Goal: Transaction & Acquisition: Purchase product/service

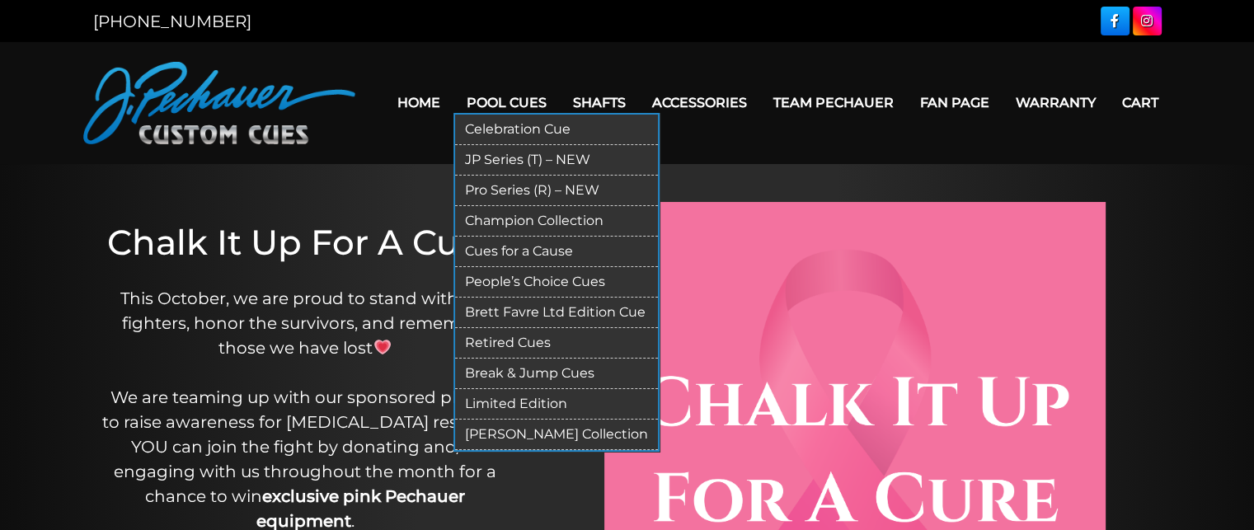
click at [523, 373] on link "Break & Jump Cues" at bounding box center [556, 374] width 203 height 31
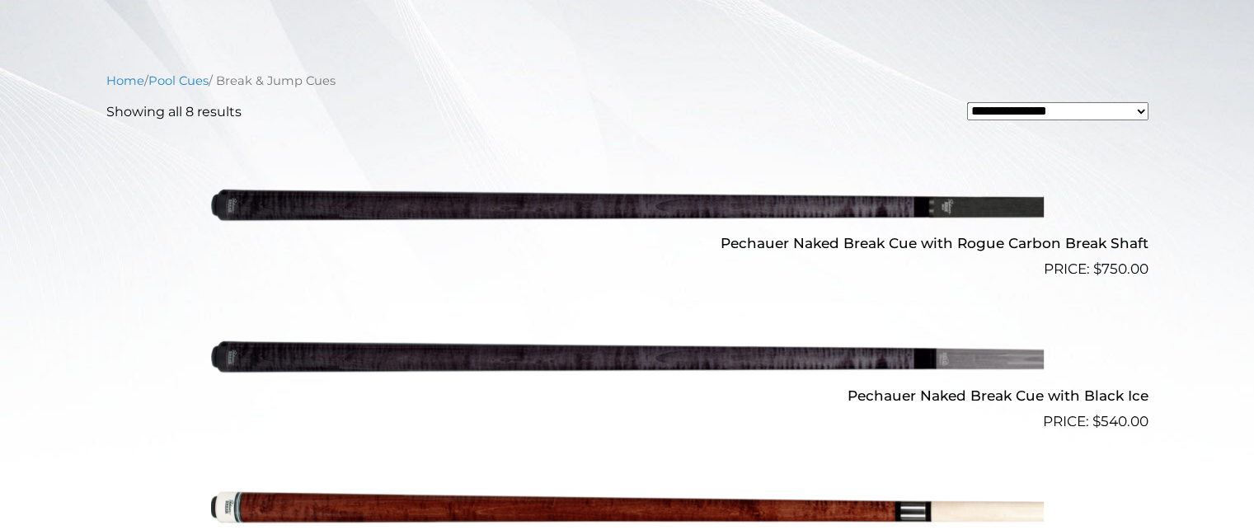
scroll to position [478, 0]
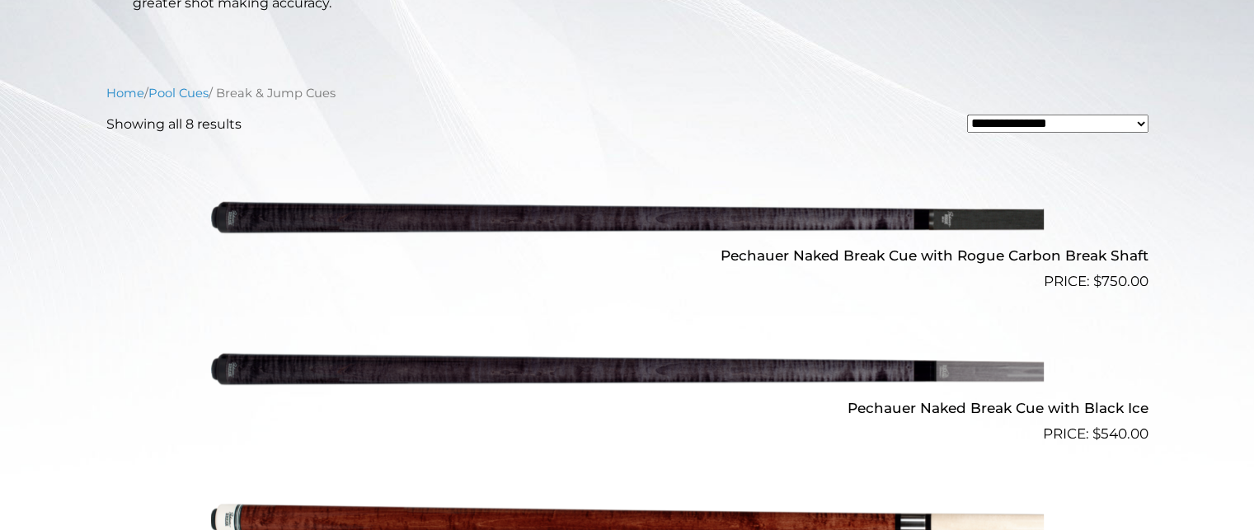
click at [562, 217] on img at bounding box center [627, 217] width 833 height 139
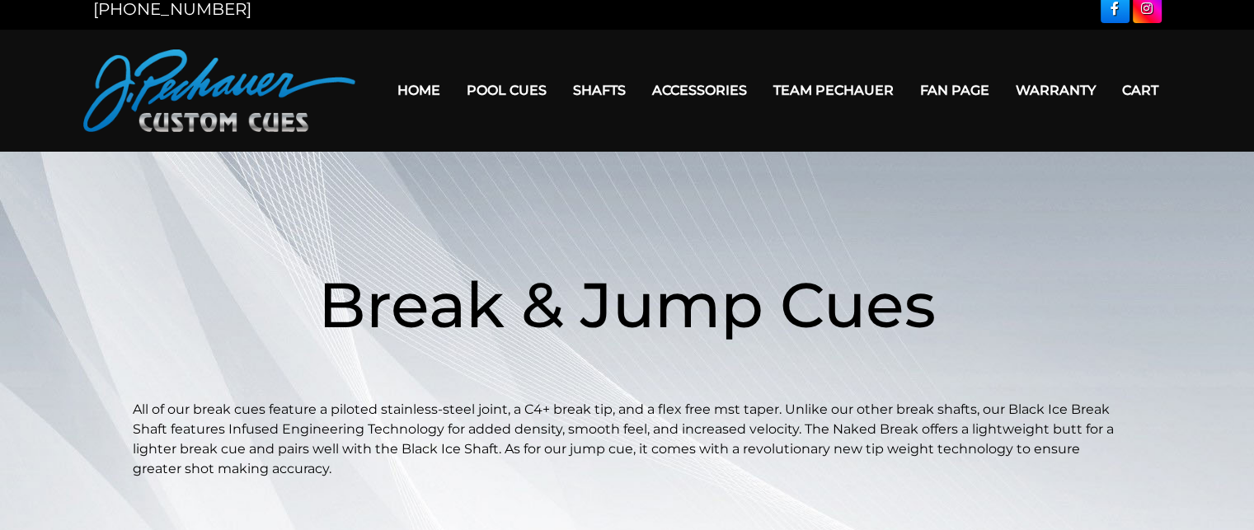
scroll to position [0, 0]
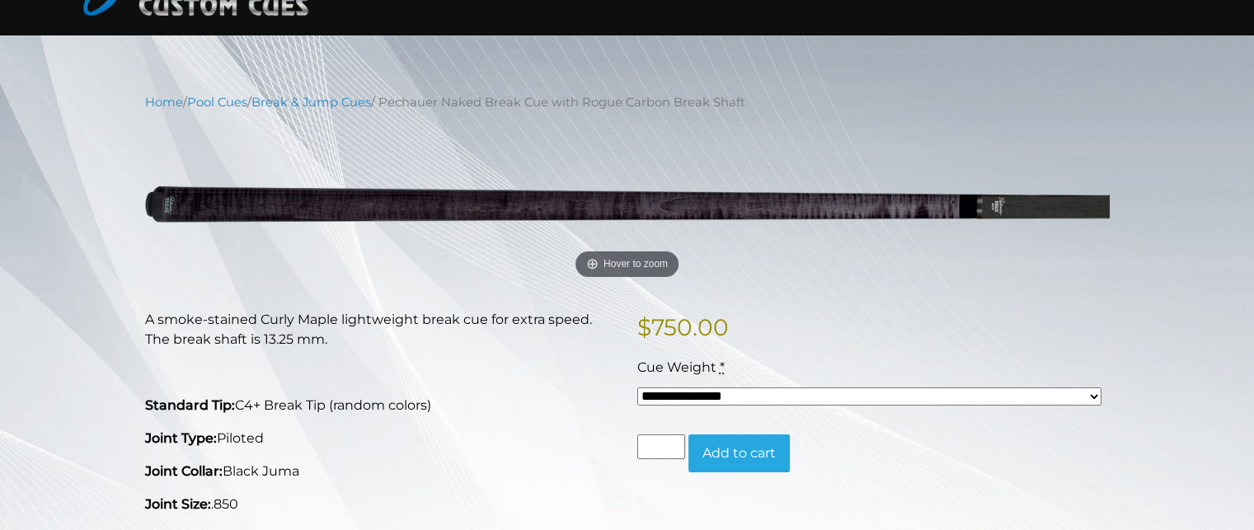
scroll to position [124, 0]
